Goal: Task Accomplishment & Management: Manage account settings

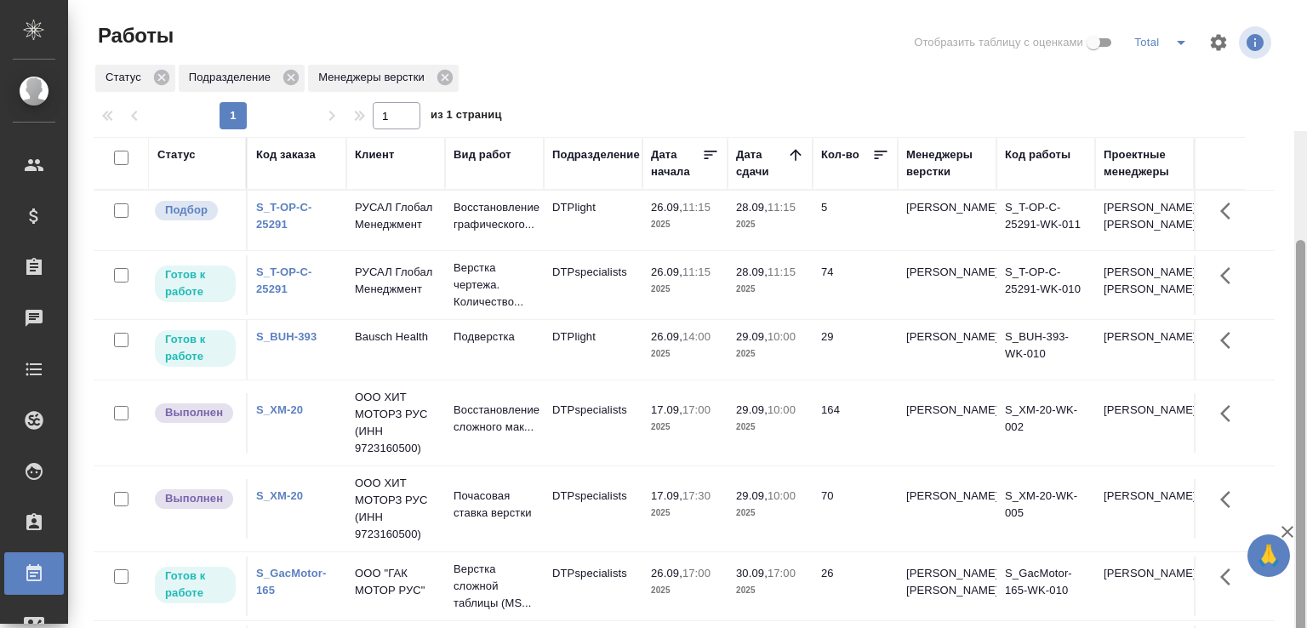
scroll to position [131, 0]
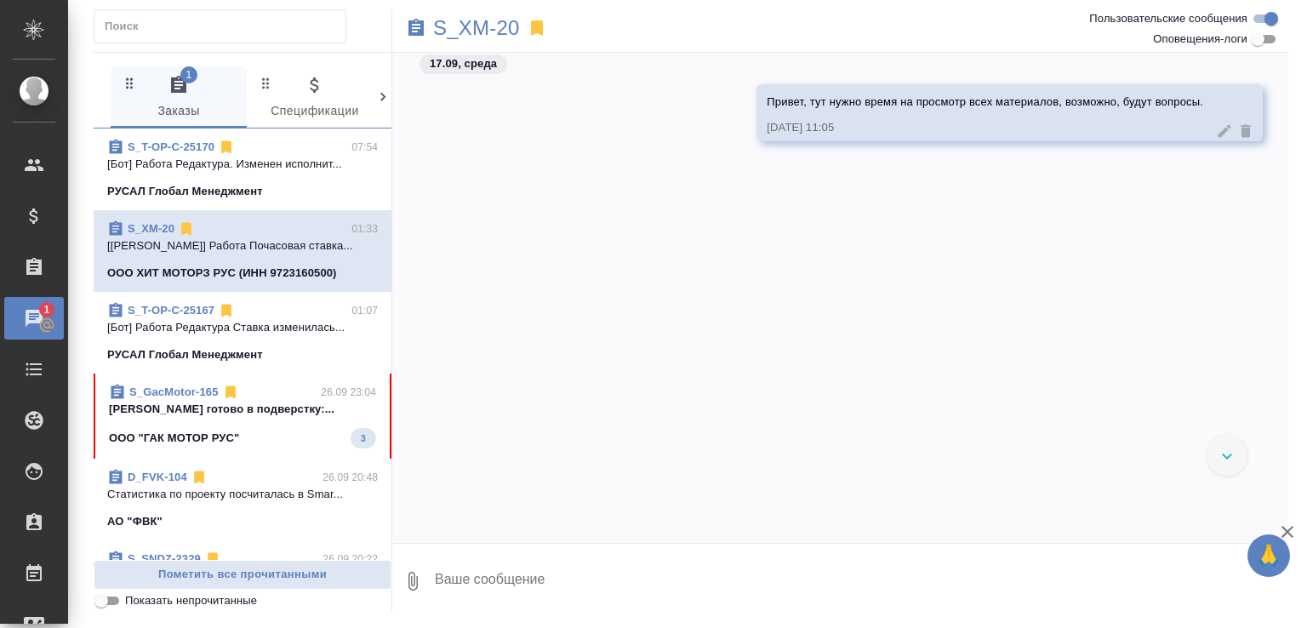
scroll to position [974, 0]
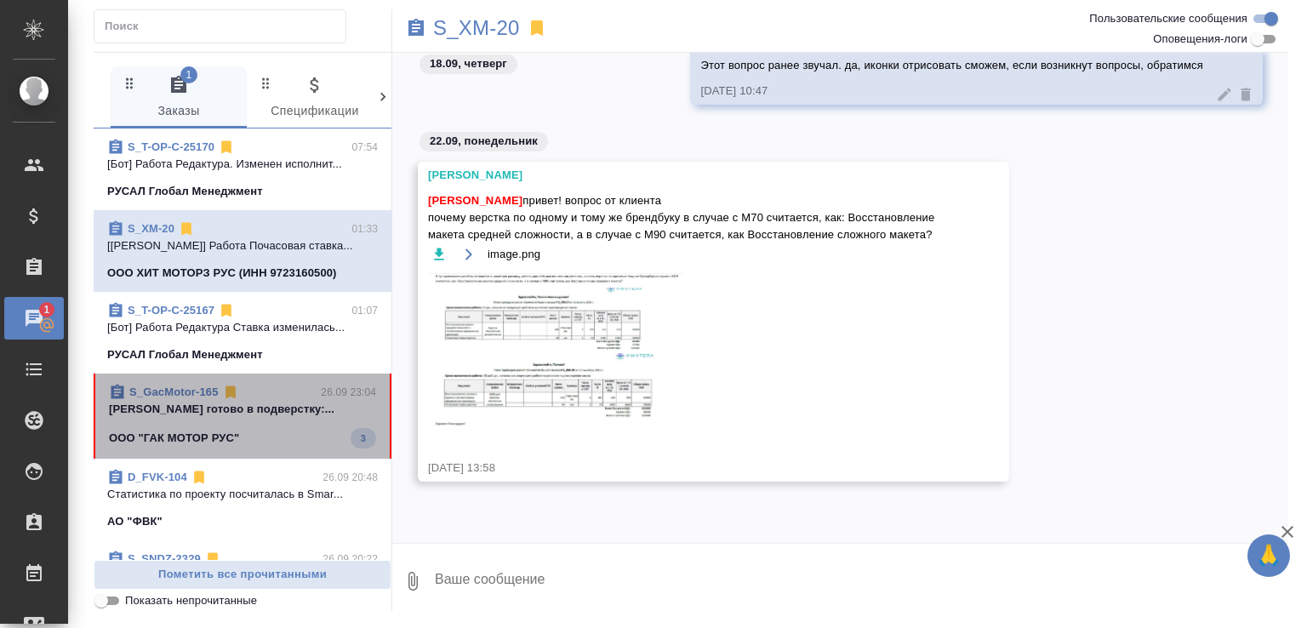
click at [286, 418] on p "Малофеева Екатерина готово в подверстку:..." at bounding box center [242, 409] width 267 height 17
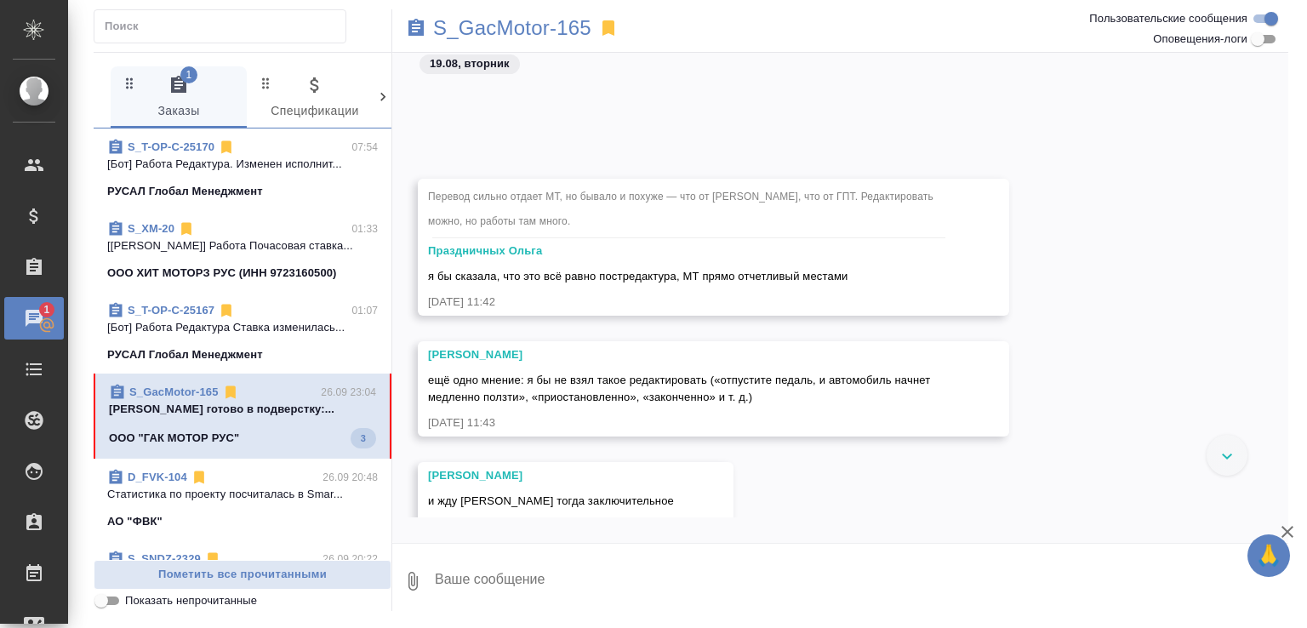
scroll to position [8096, 0]
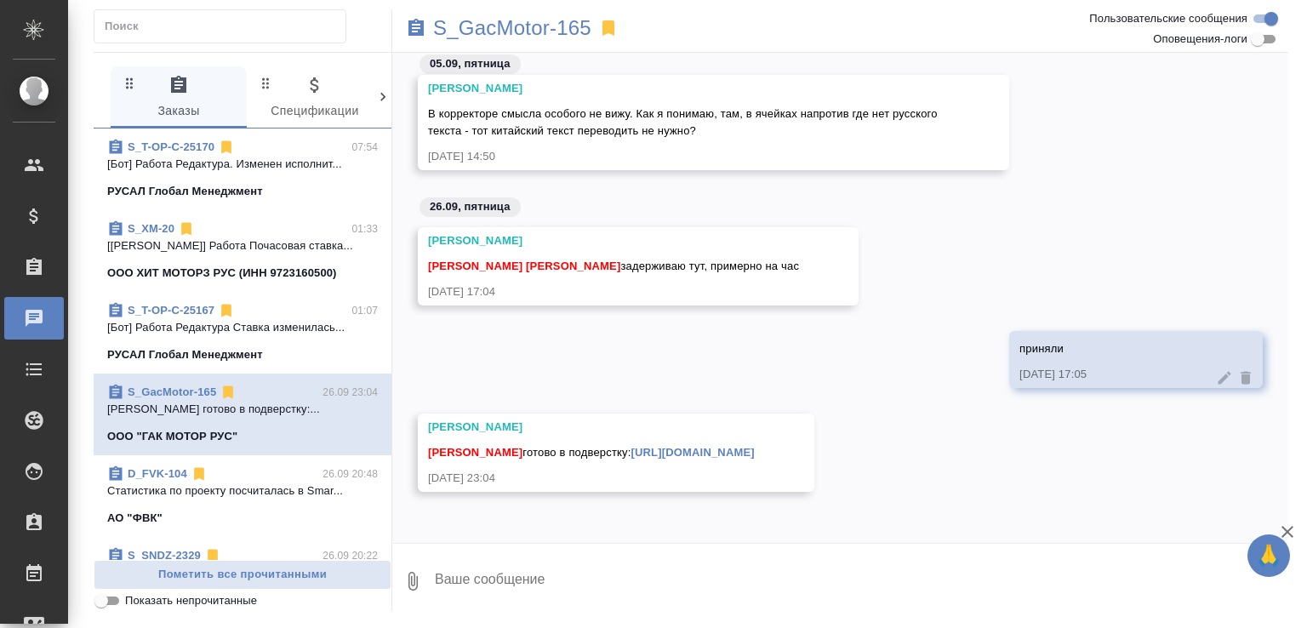
click at [669, 447] on link "https://drive.awatera.com/s/6xoszEnXXqkem9H" at bounding box center [692, 452] width 123 height 13
click at [191, 390] on link "S_GacMotor-165" at bounding box center [172, 392] width 89 height 13
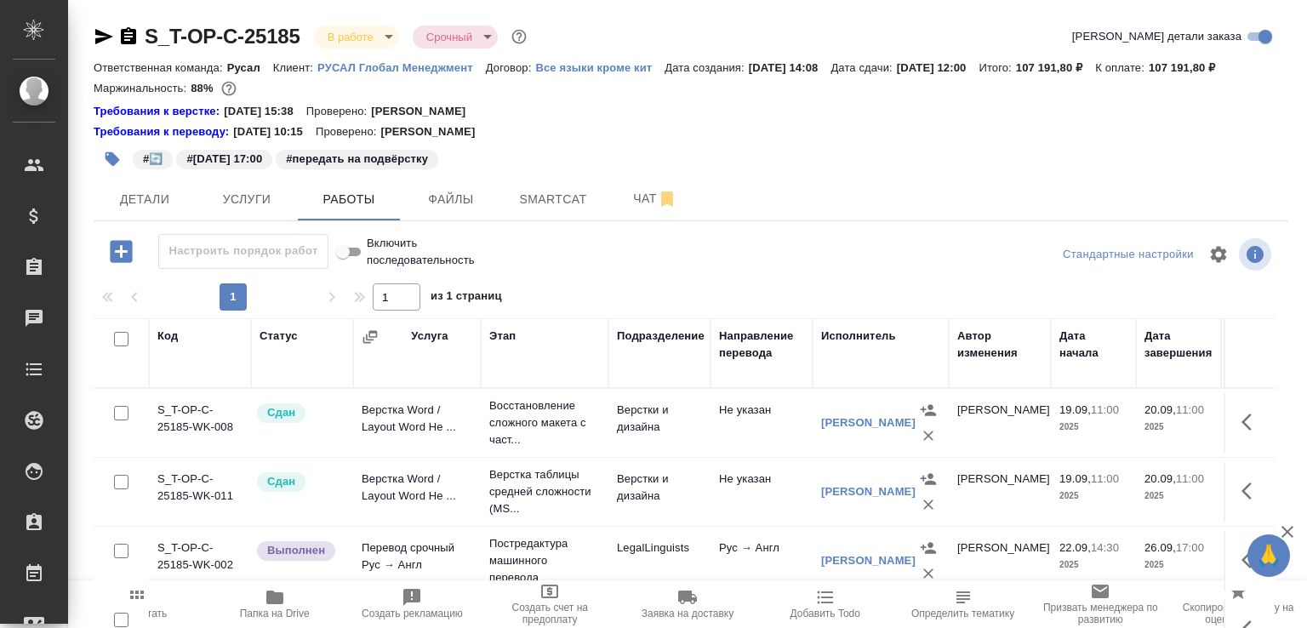
scroll to position [180, 0]
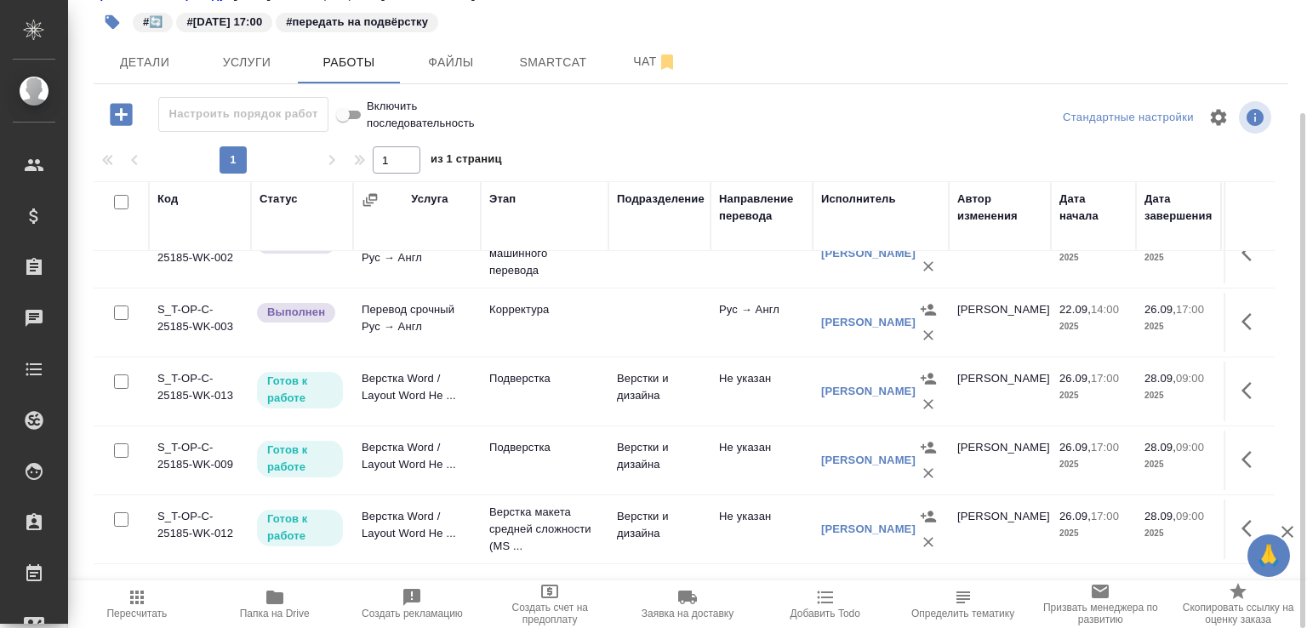
click at [125, 526] on input "checkbox" at bounding box center [121, 519] width 14 height 14
checkbox input "true"
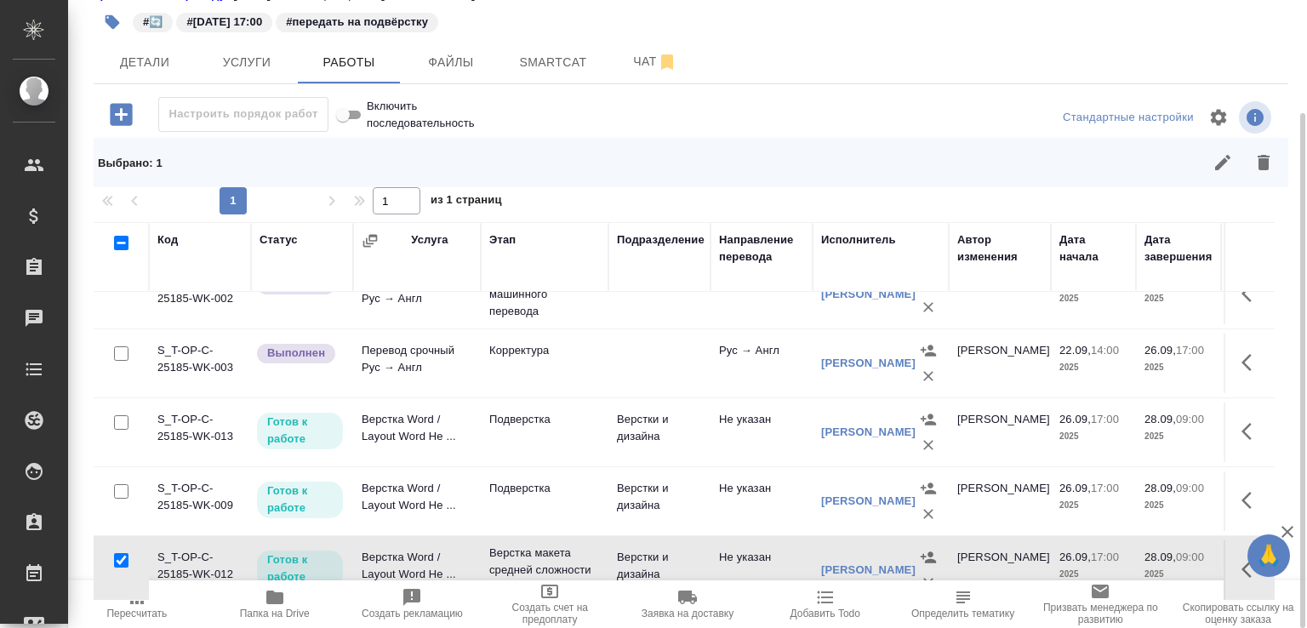
click at [118, 495] on input "checkbox" at bounding box center [121, 491] width 14 height 14
checkbox input "true"
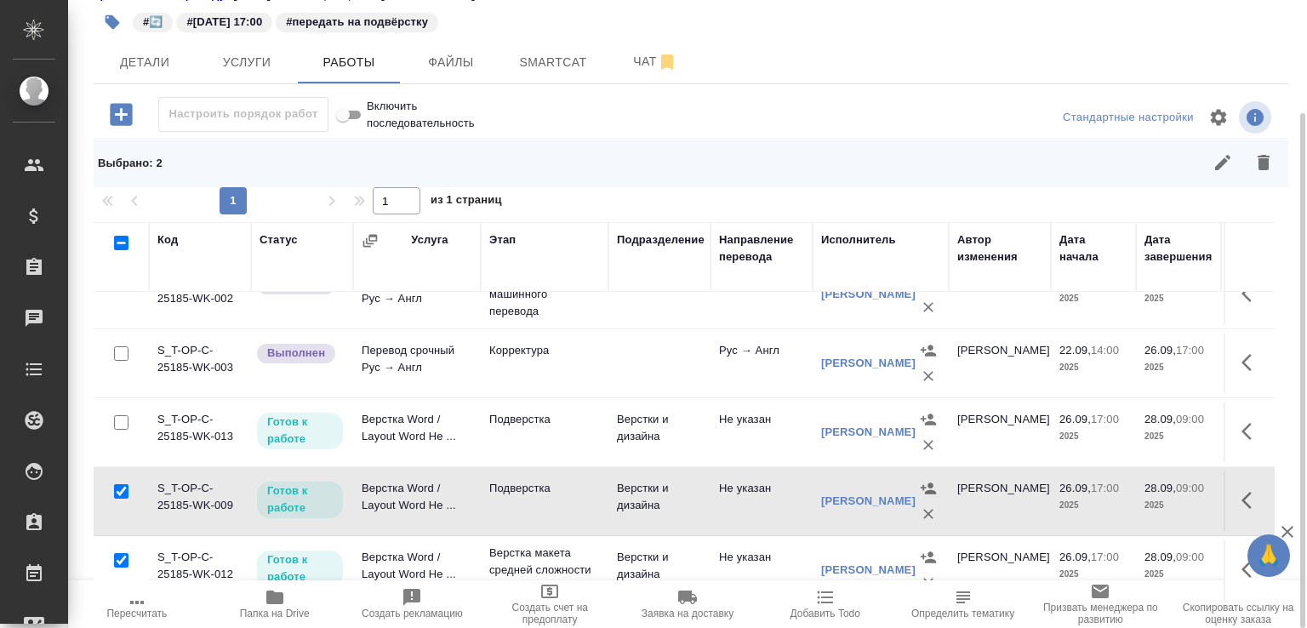
click at [124, 429] on input "checkbox" at bounding box center [121, 422] width 14 height 14
checkbox input "true"
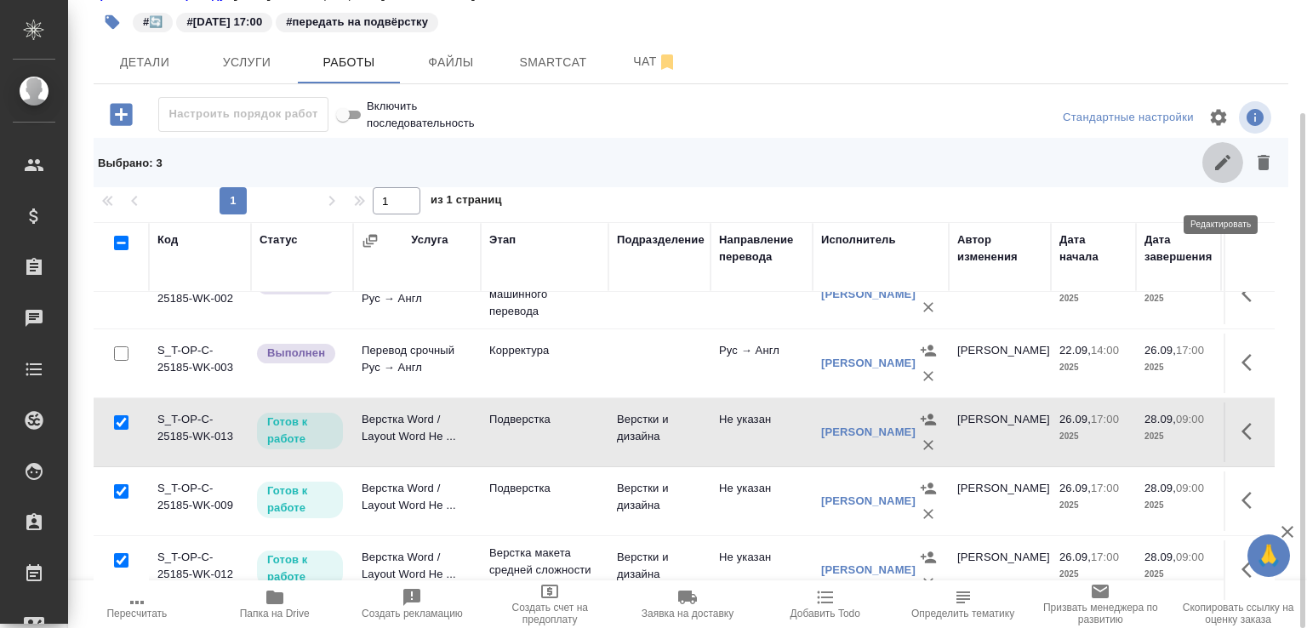
click at [1229, 173] on icon "button" at bounding box center [1223, 162] width 20 height 20
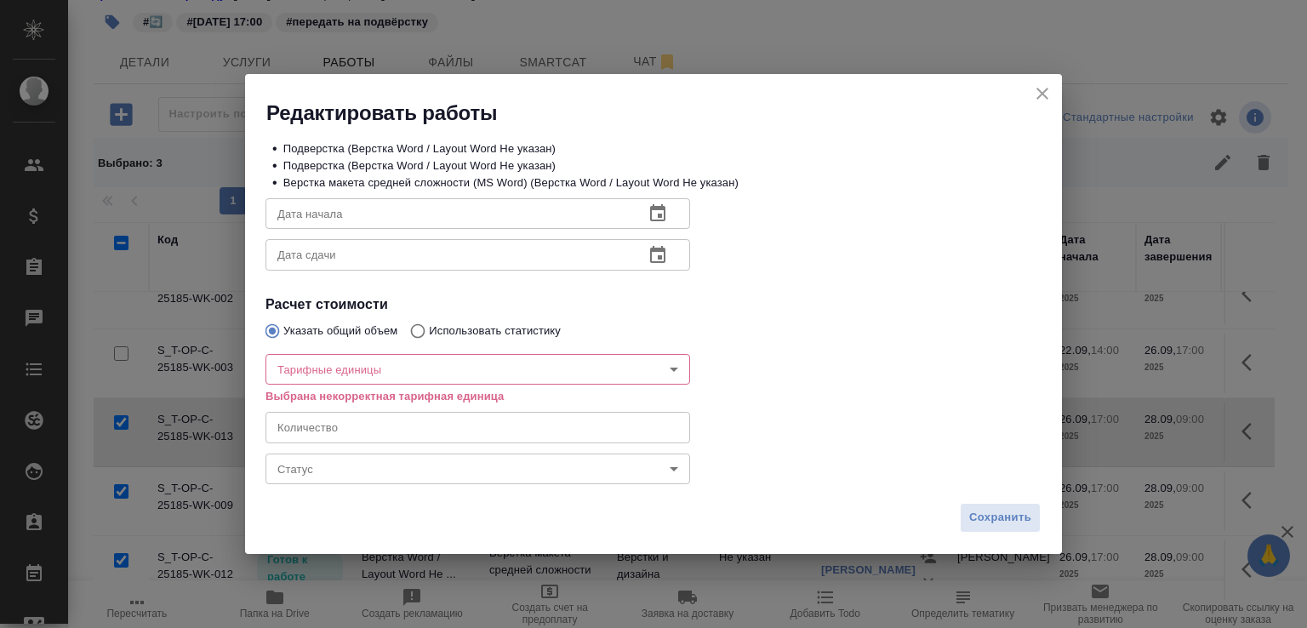
click at [364, 468] on body "🙏 .cls-1 fill:#fff; AWATERA Малофеева Екатерина e.malofeeva Клиенты Спецификаци…" at bounding box center [653, 314] width 1307 height 628
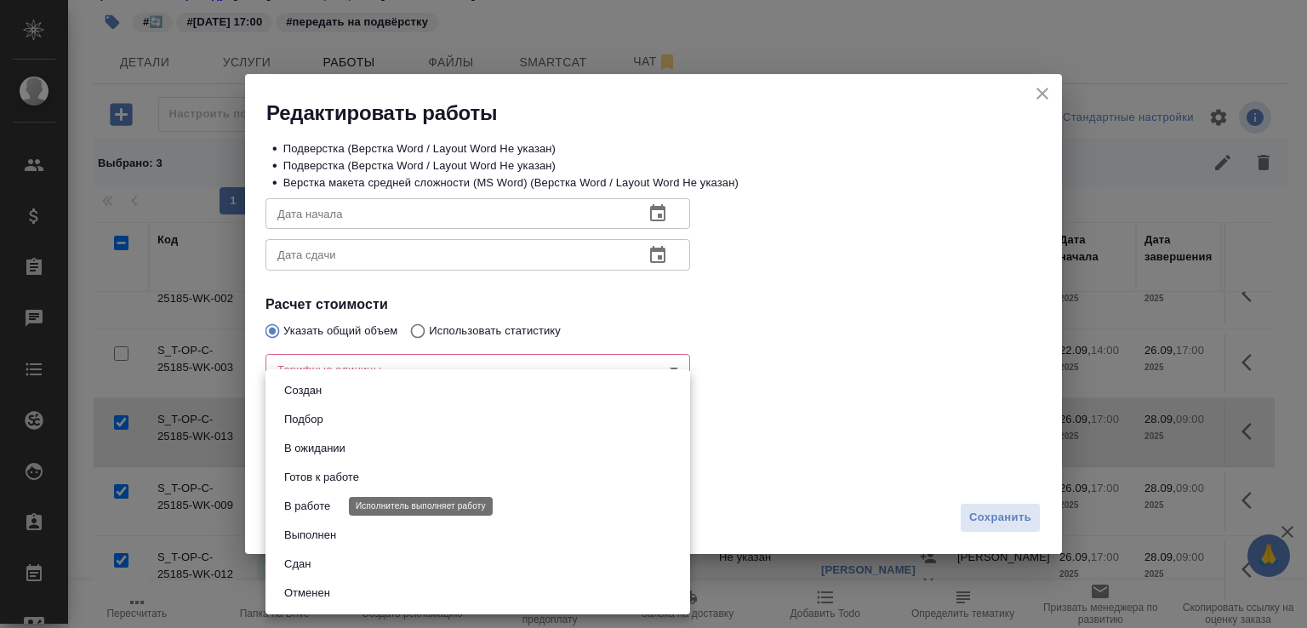
click at [317, 502] on button "В работе" at bounding box center [307, 506] width 56 height 19
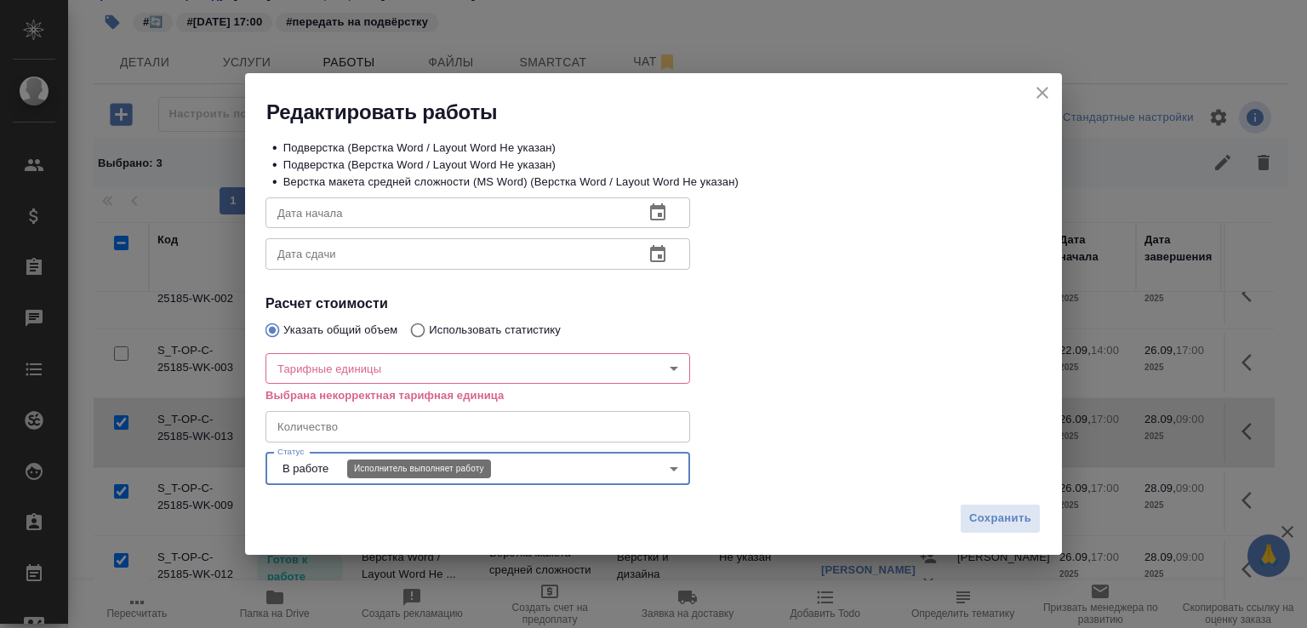
click at [323, 473] on body "🙏 .cls-1 fill:#fff; AWATERA Малофеева Екатерина e.malofeeva Клиенты Спецификаци…" at bounding box center [653, 314] width 1307 height 628
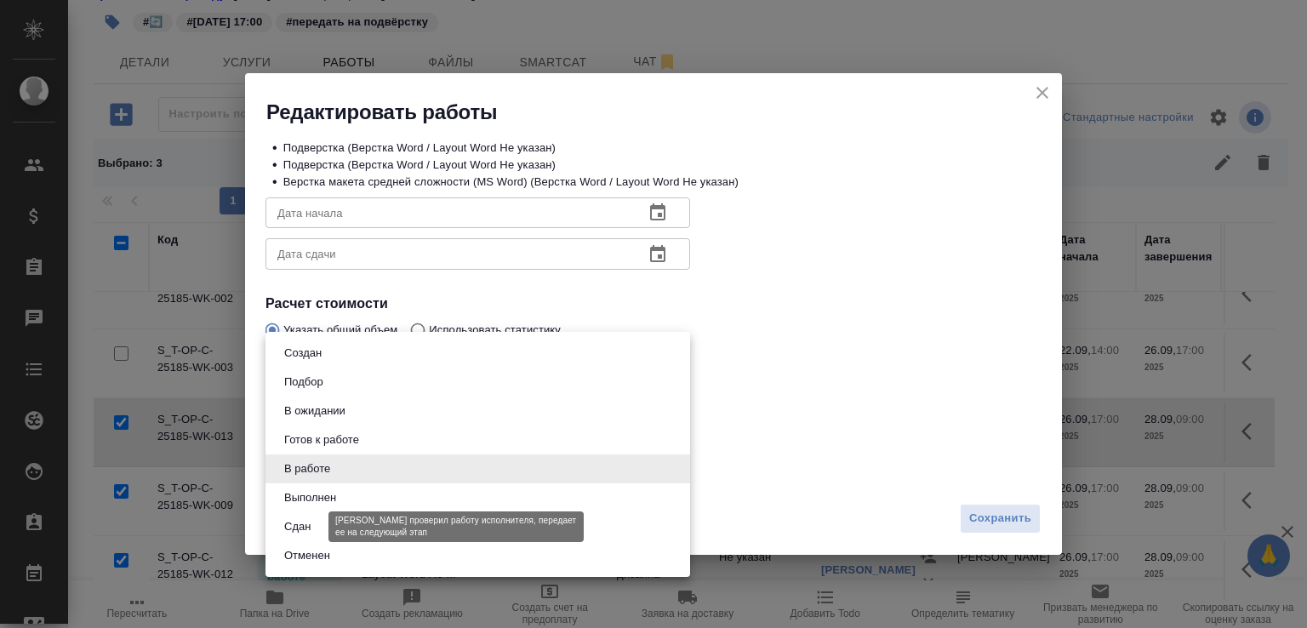
click at [312, 525] on button "Сдан" at bounding box center [297, 527] width 37 height 19
type input "closed"
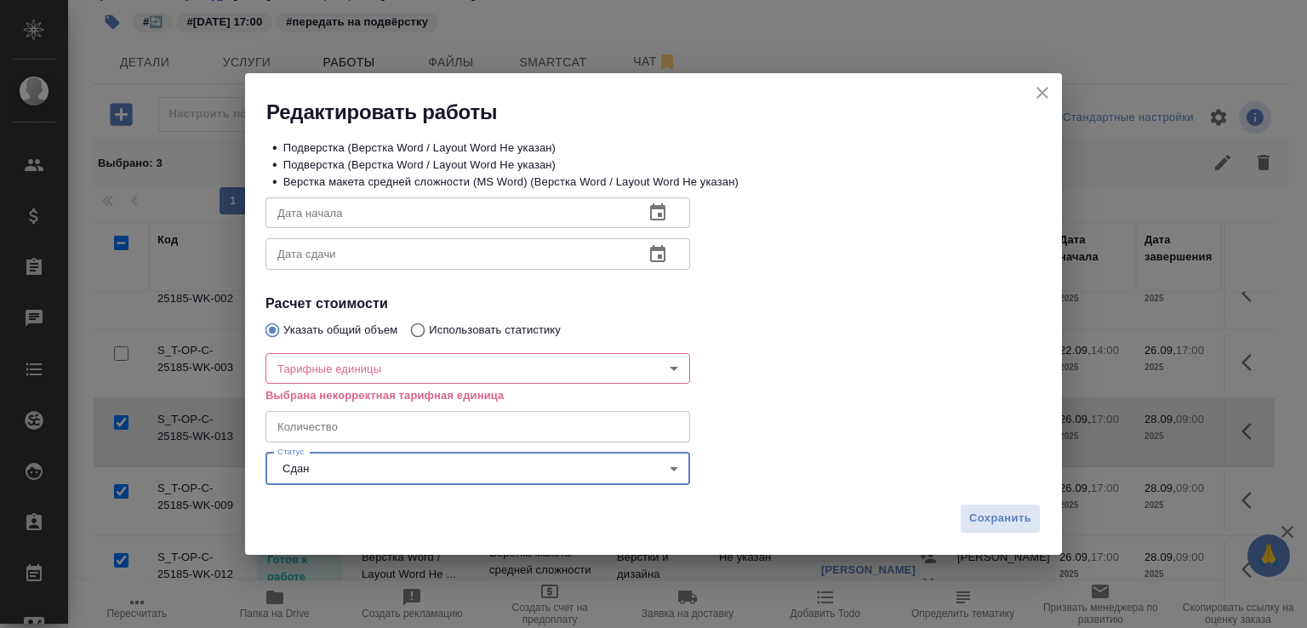
click at [1055, 93] on div "Редактировать работы" at bounding box center [653, 99] width 817 height 53
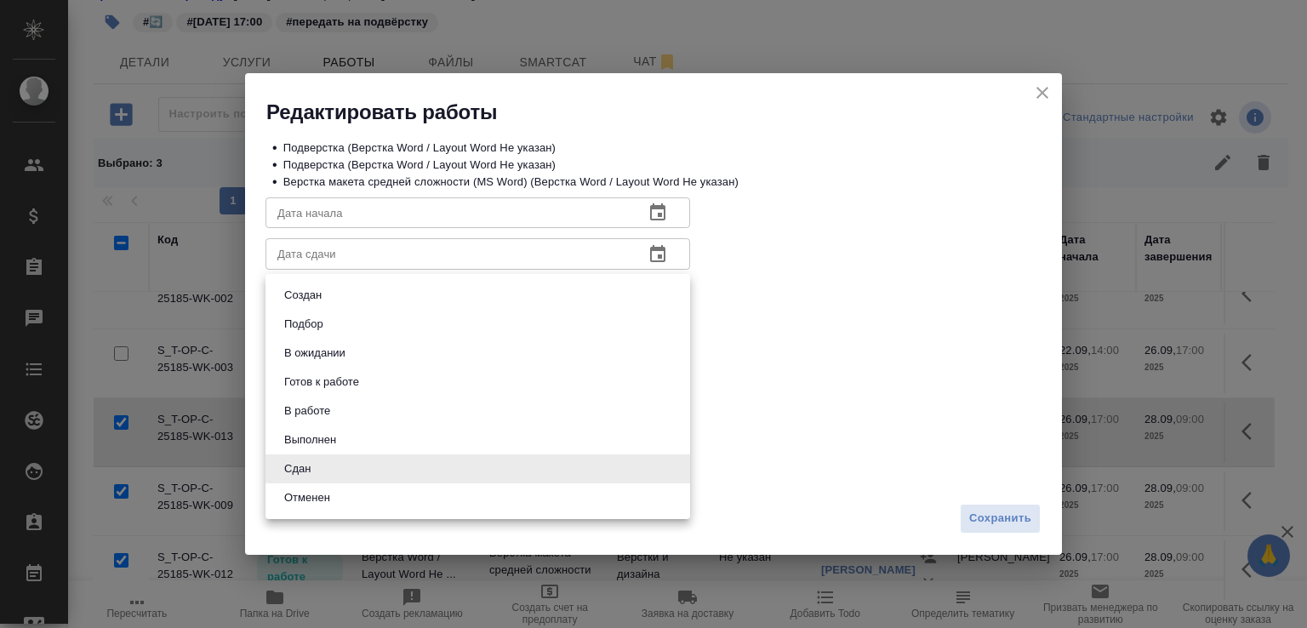
click at [563, 467] on body "🙏 .cls-1 fill:#fff; AWATERA Малофеева Екатерина e.malofeeva Клиенты Спецификаци…" at bounding box center [653, 314] width 1307 height 628
click at [991, 513] on div at bounding box center [653, 314] width 1307 height 628
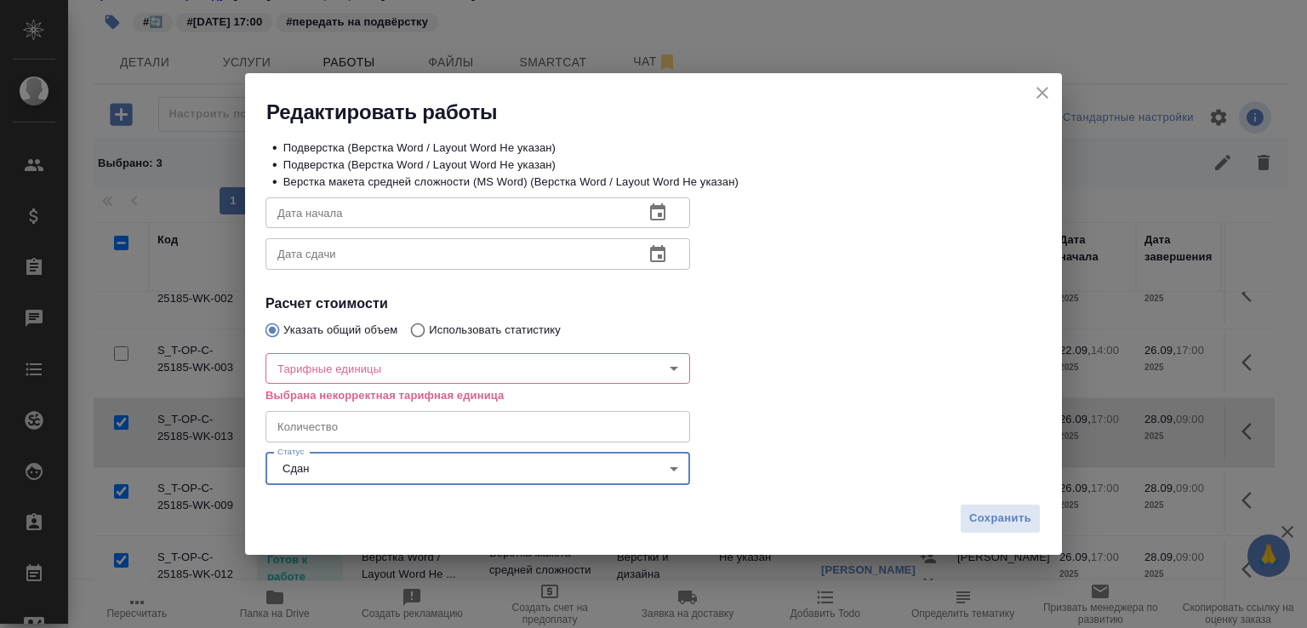
click at [982, 524] on span "Сохранить" at bounding box center [1000, 519] width 62 height 20
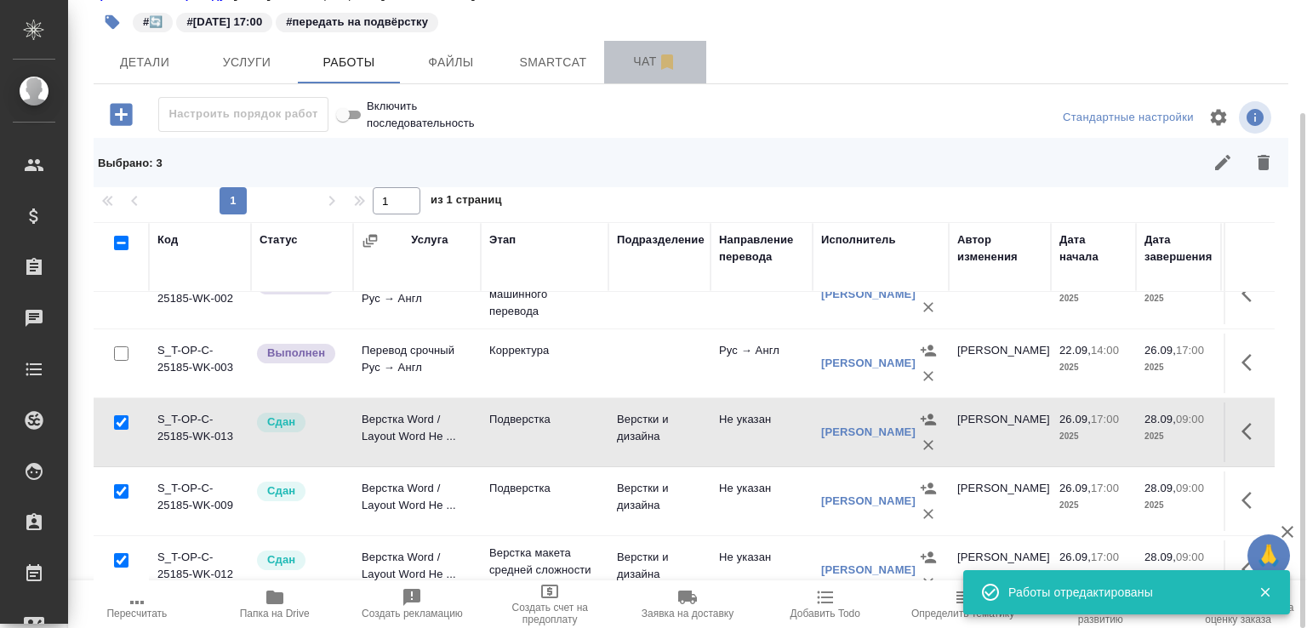
click at [632, 83] on button "Чат" at bounding box center [655, 62] width 102 height 43
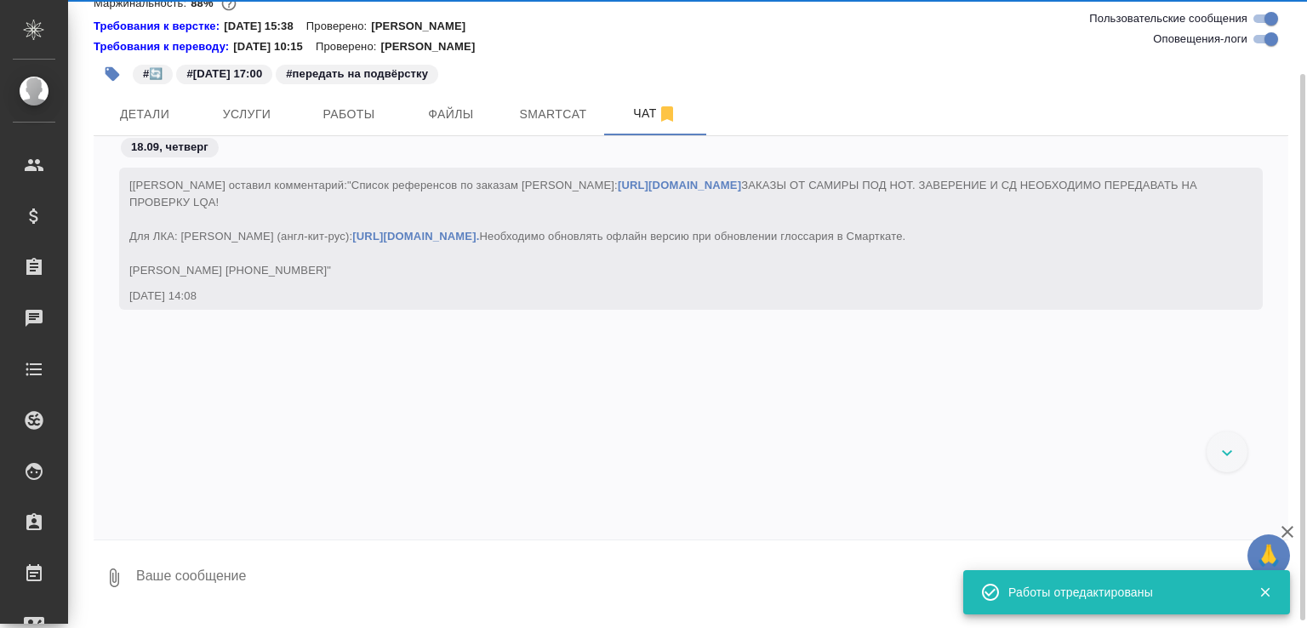
scroll to position [17404, 0]
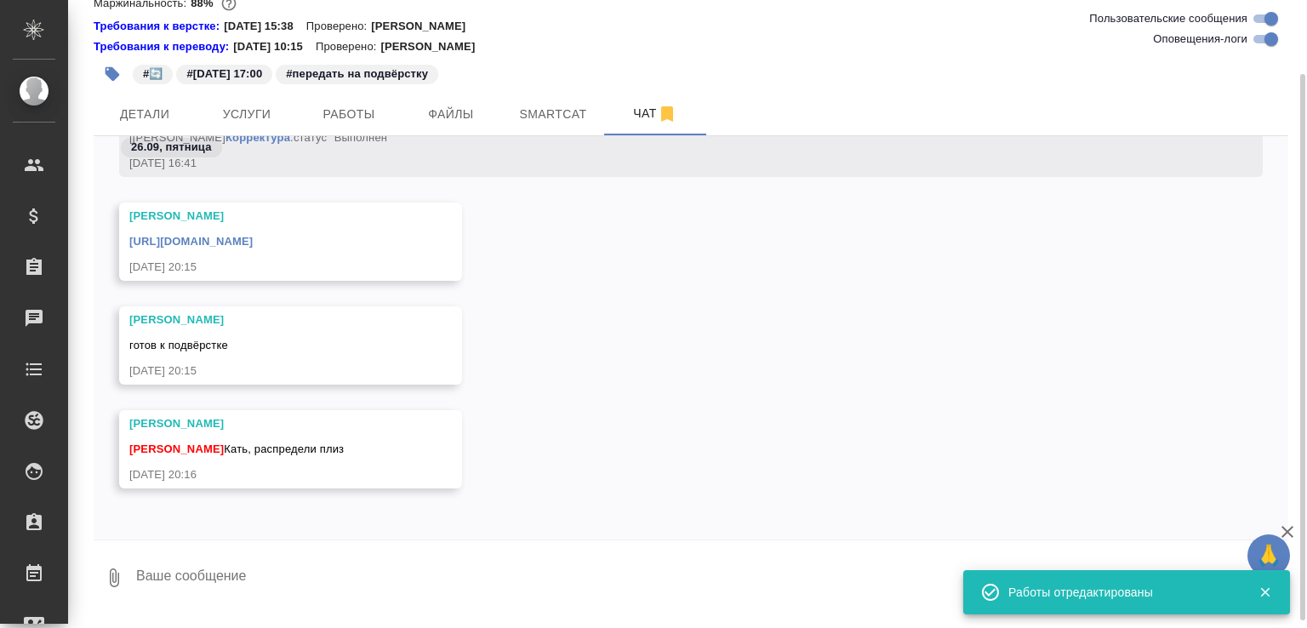
click at [209, 587] on textarea at bounding box center [711, 578] width 1154 height 58
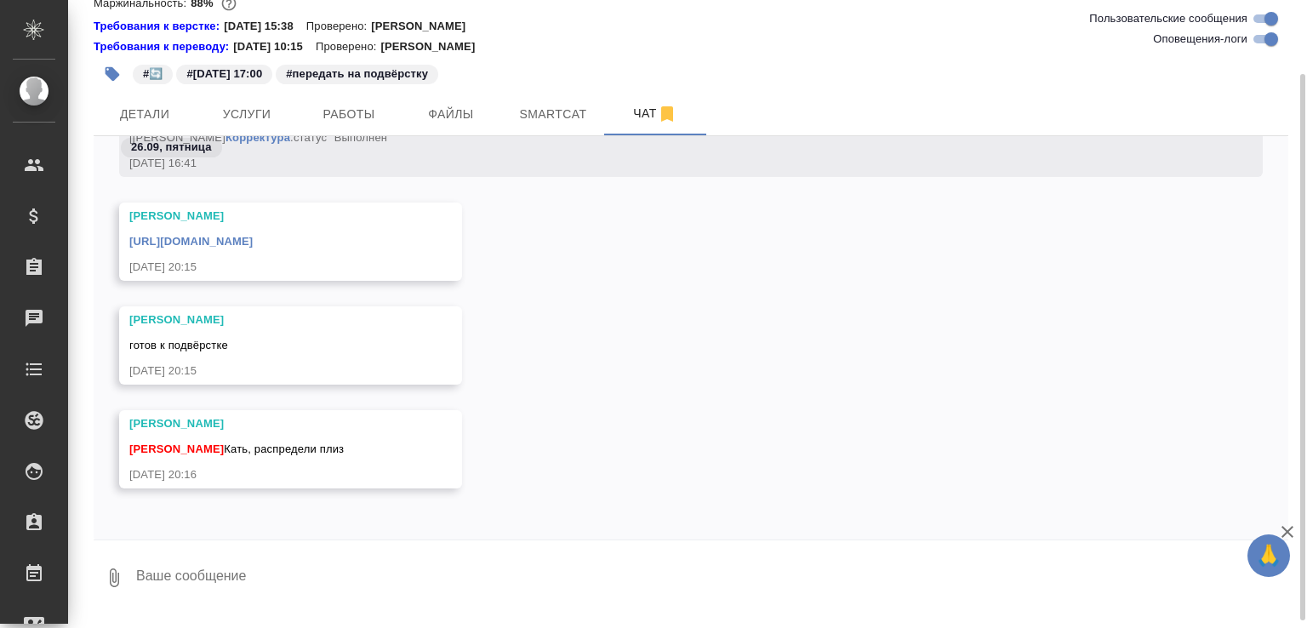
paste textarea "https://drive.awatera.com/apps/files/files/10403122?dir=/Shares/%D0%A2-%D0%9E%D…"
type textarea "https://drive.awatera.com/apps/files/files/10403122?dir=/Shares/%D0%A2-%D0%9E%D…"
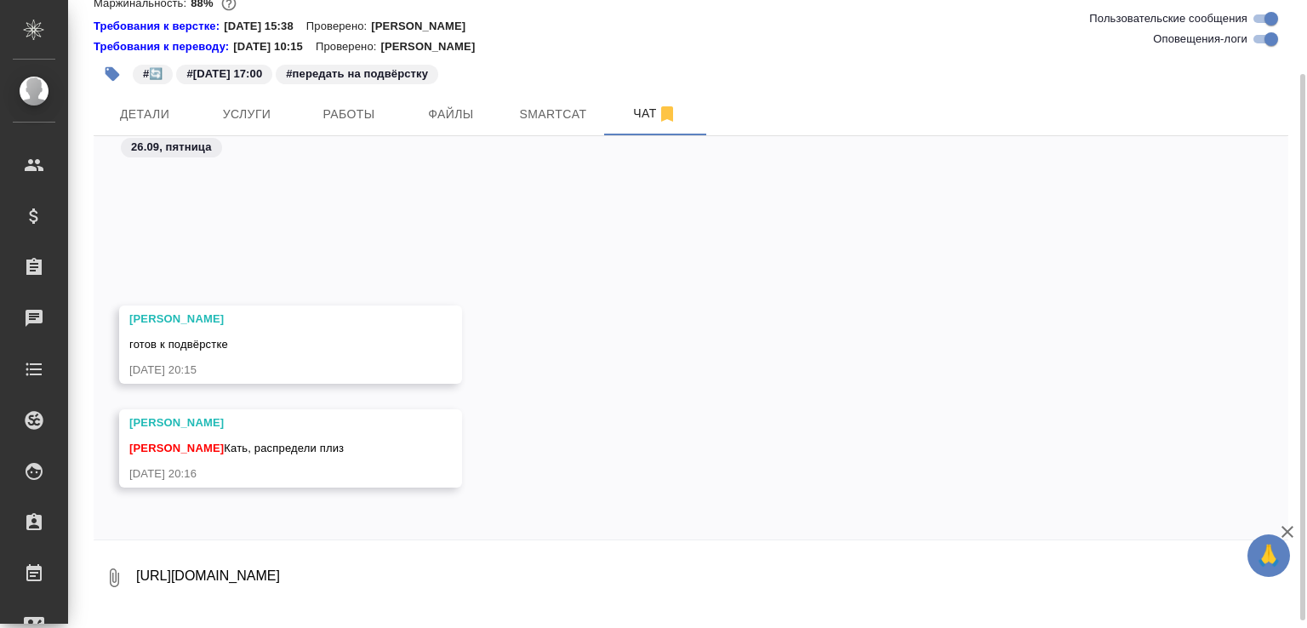
scroll to position [17551, 0]
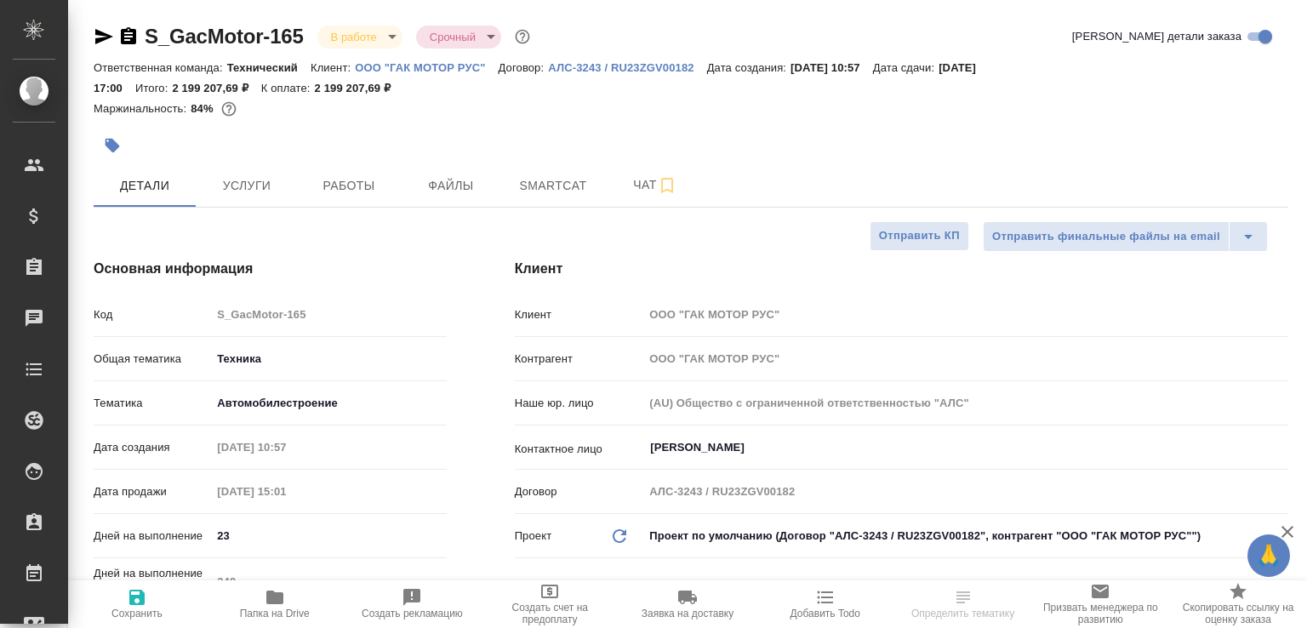
select select "RU"
click at [620, 186] on span "Чат" at bounding box center [656, 184] width 82 height 21
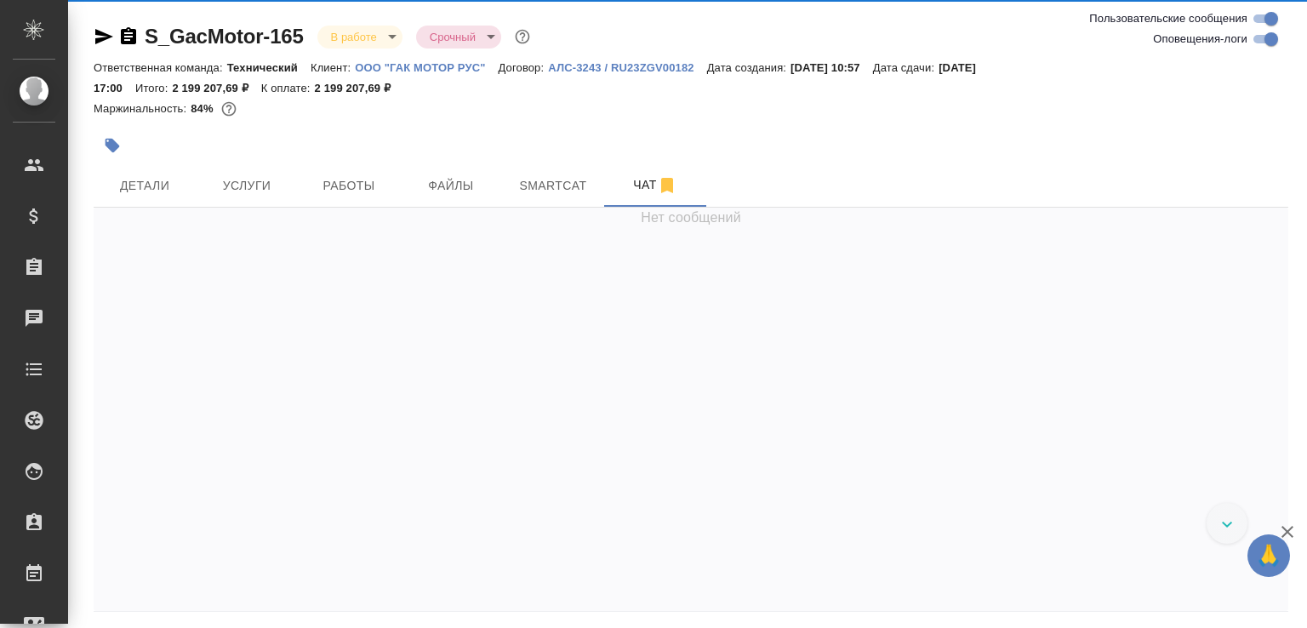
scroll to position [36056, 0]
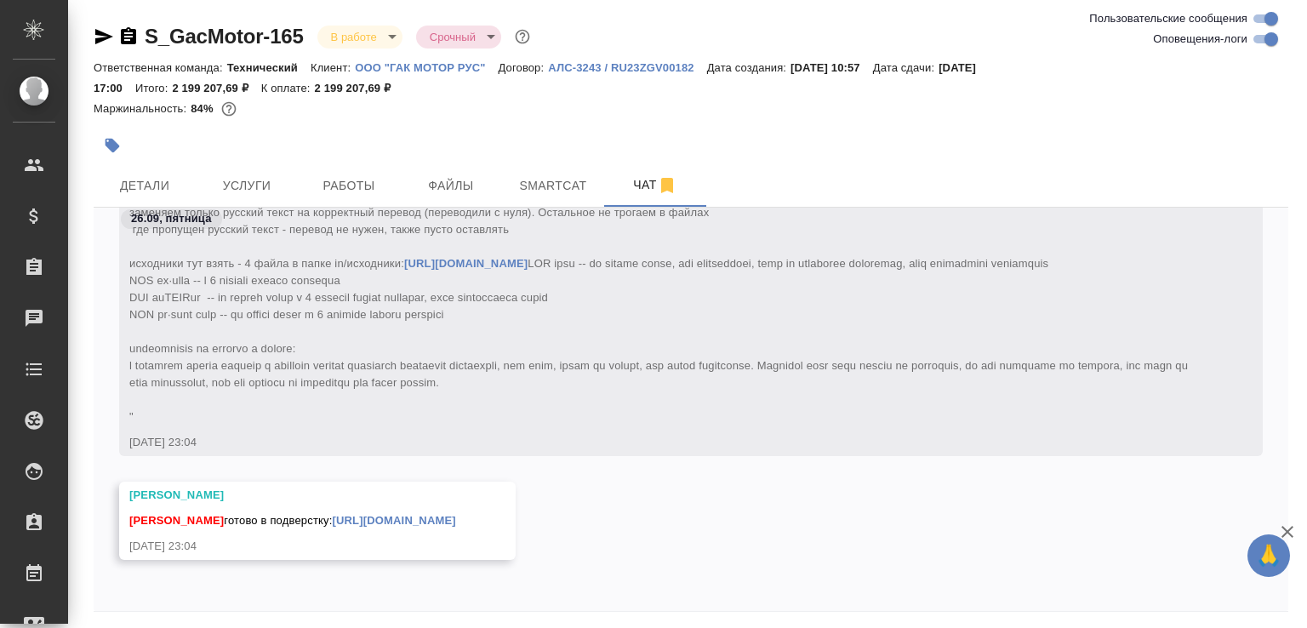
click at [451, 515] on link "[URL][DOMAIN_NAME]" at bounding box center [393, 520] width 123 height 13
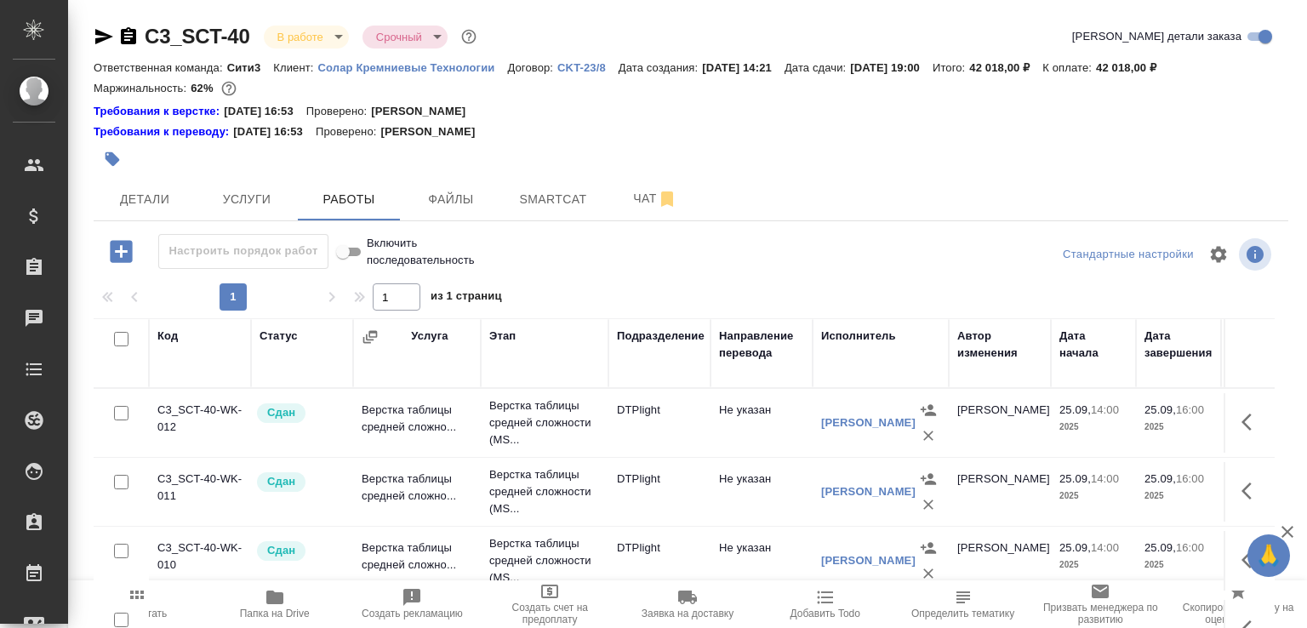
click at [354, 69] on p "Солар Кремниевые Технологии" at bounding box center [413, 67] width 190 height 13
click at [637, 188] on span "Чат" at bounding box center [656, 198] width 82 height 21
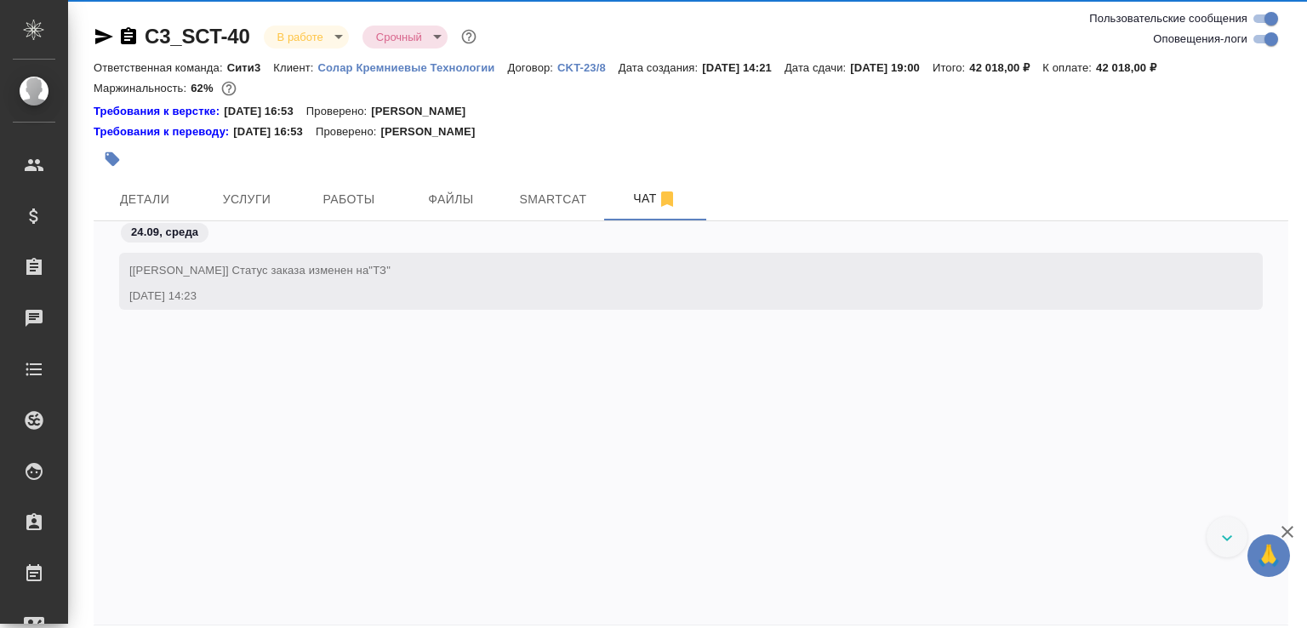
scroll to position [20565, 0]
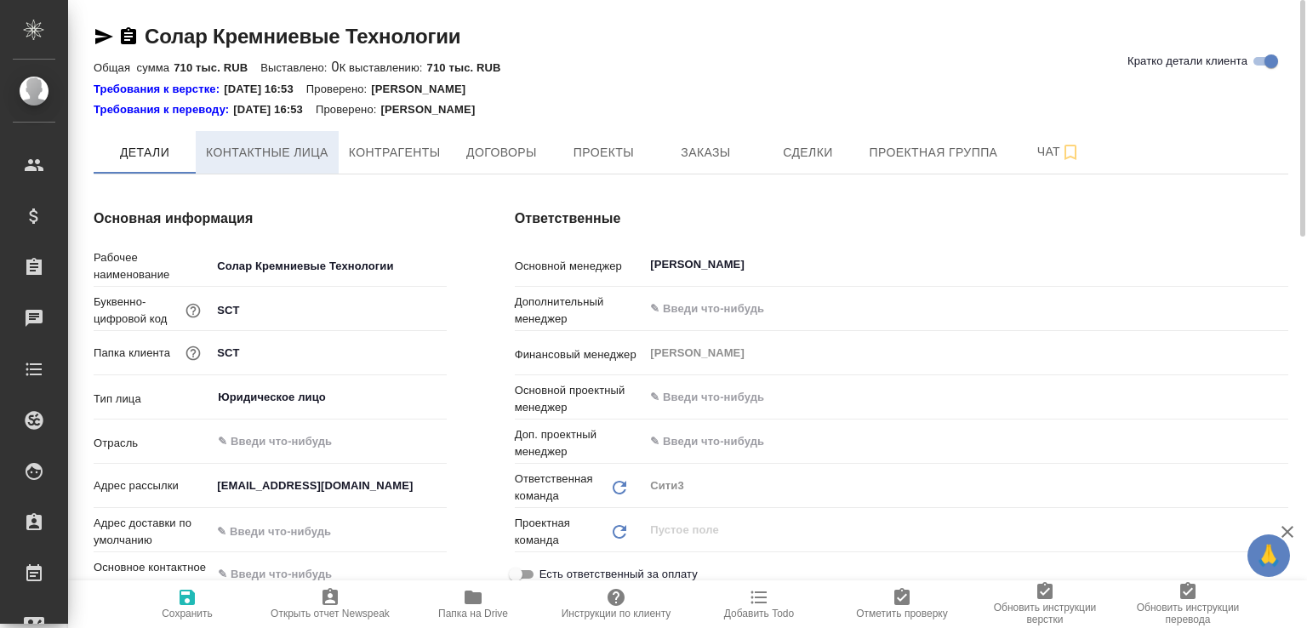
click at [309, 164] on button "Контактные лица" at bounding box center [267, 152] width 143 height 43
select select "RU"
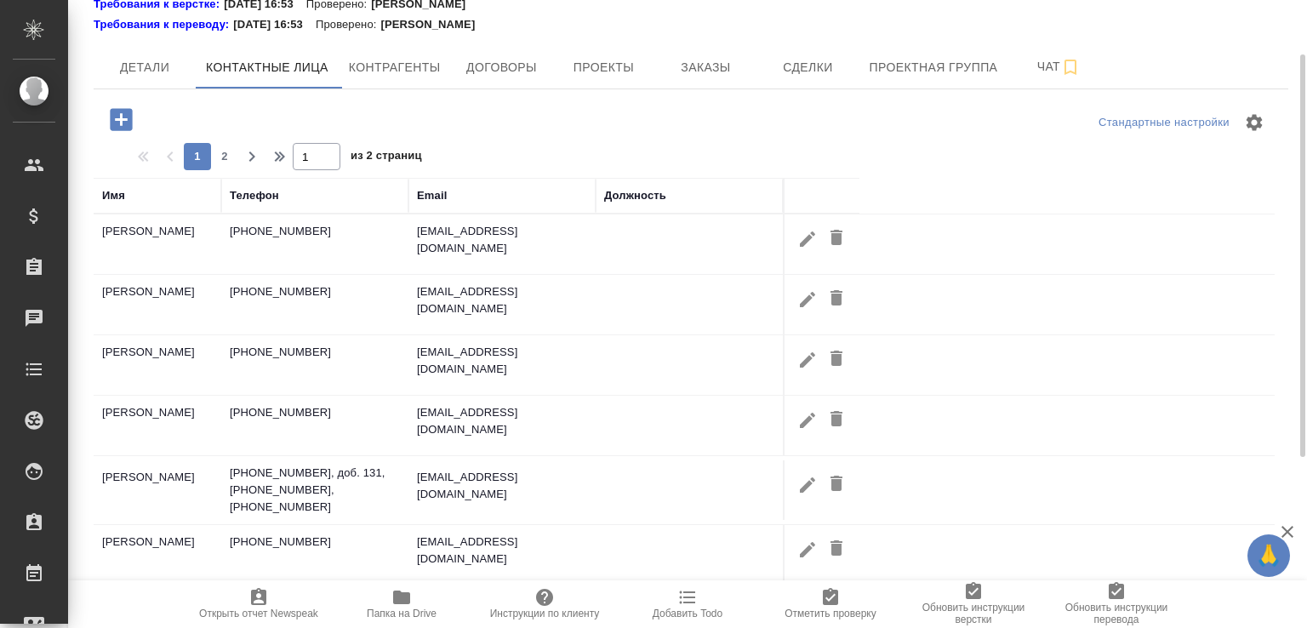
scroll to position [351, 0]
